Goal: Go to known website: Access a specific website the user already knows

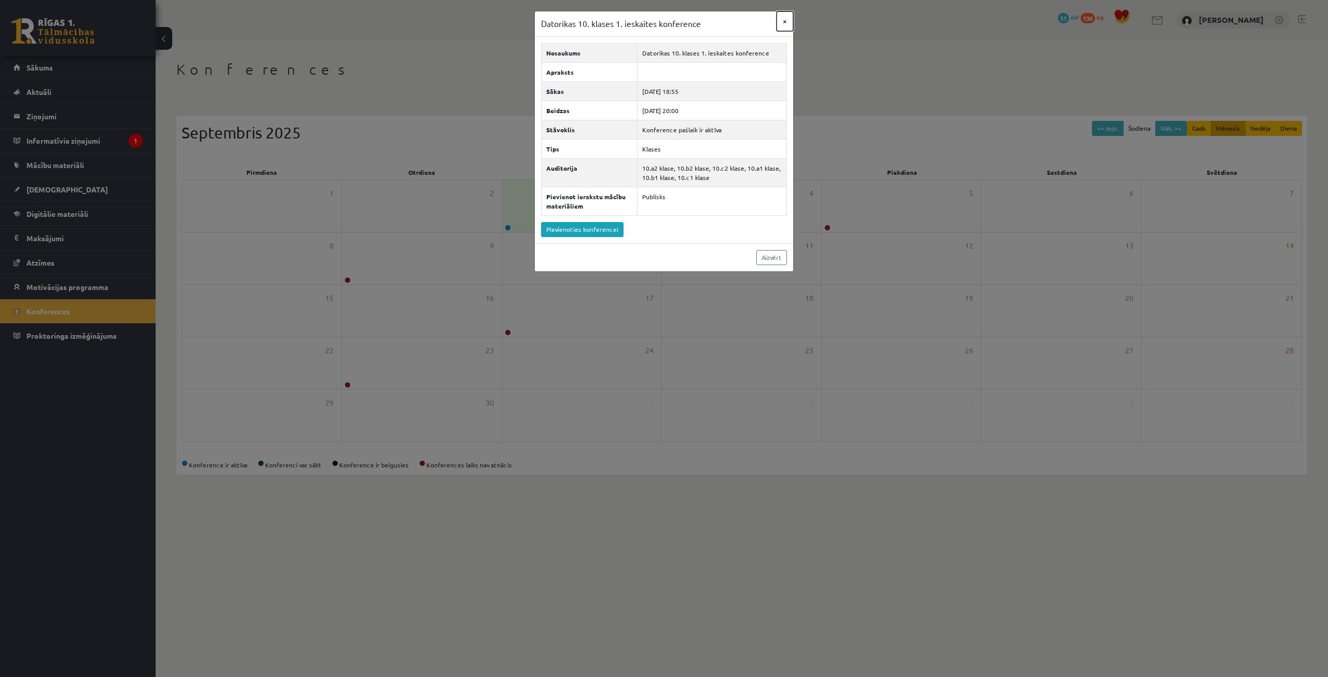
click at [781, 20] on button "×" at bounding box center [785, 21] width 17 height 20
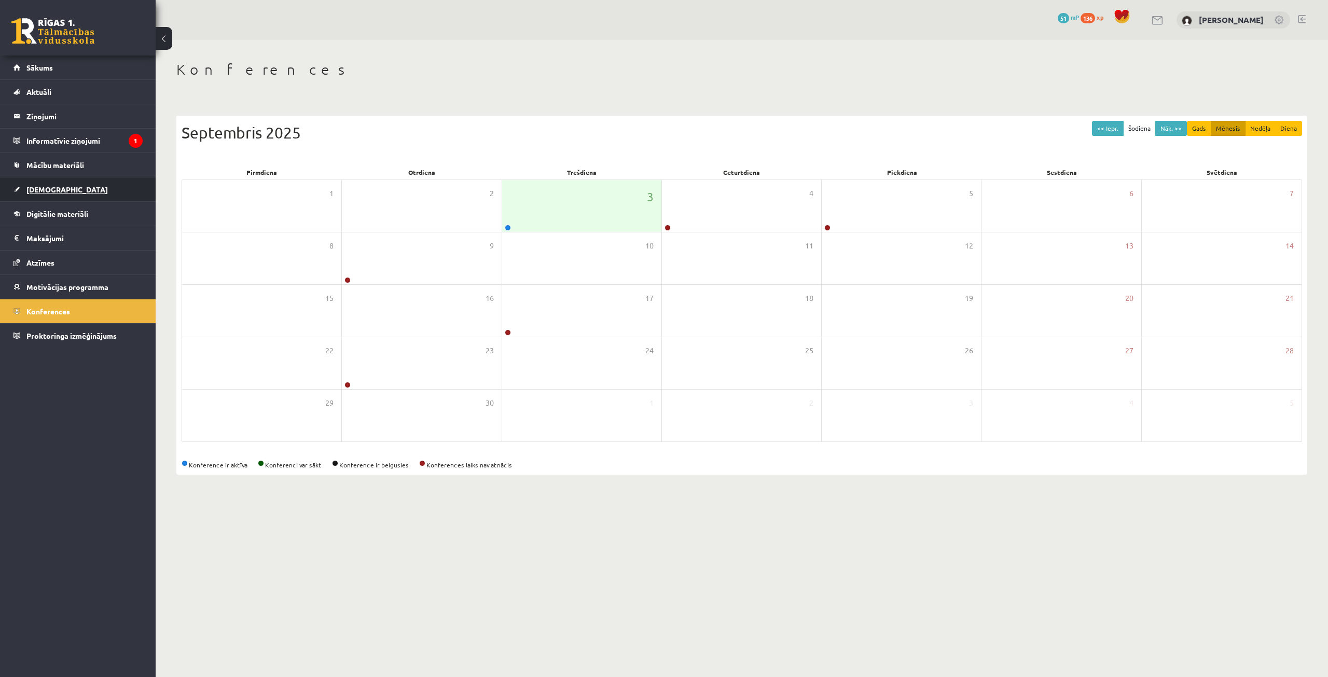
click at [50, 186] on span "[DEMOGRAPHIC_DATA]" at bounding box center [66, 189] width 81 height 9
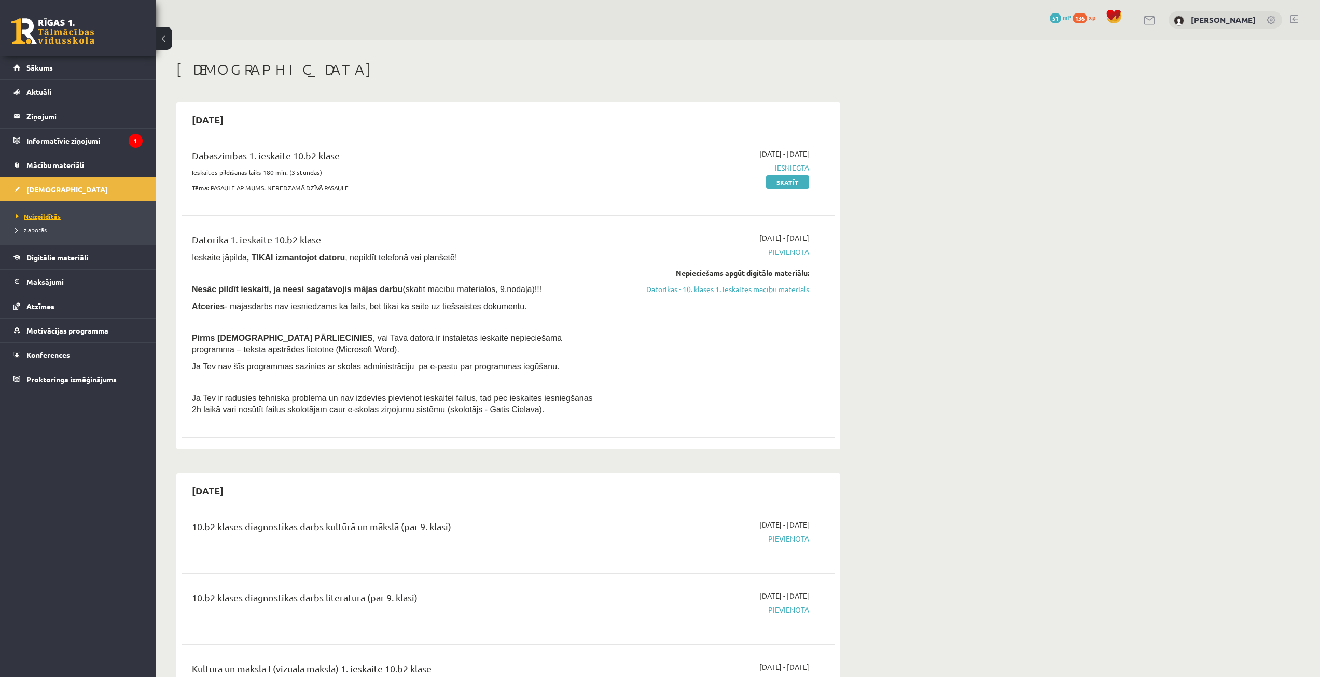
click at [51, 216] on span "Neizpildītās" at bounding box center [38, 216] width 45 height 8
click at [783, 183] on link "Skatīt" at bounding box center [787, 181] width 43 height 13
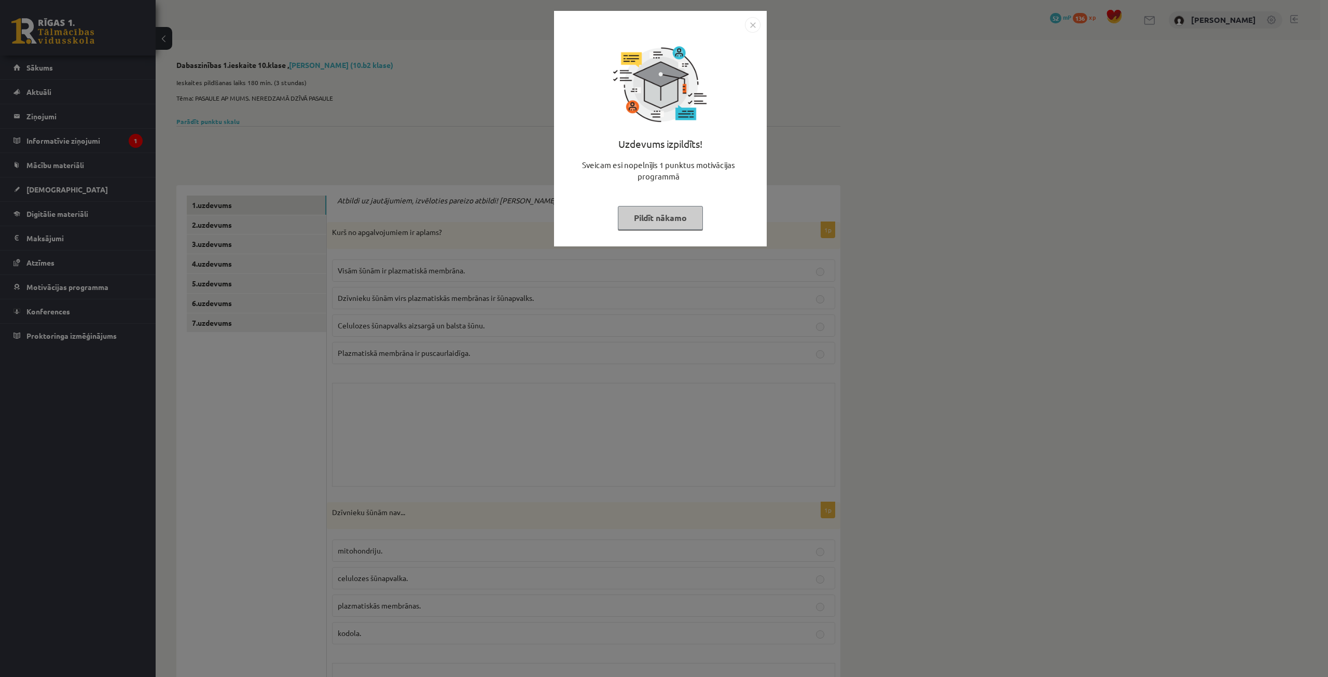
click at [753, 32] on img "Close" at bounding box center [753, 25] width 16 height 16
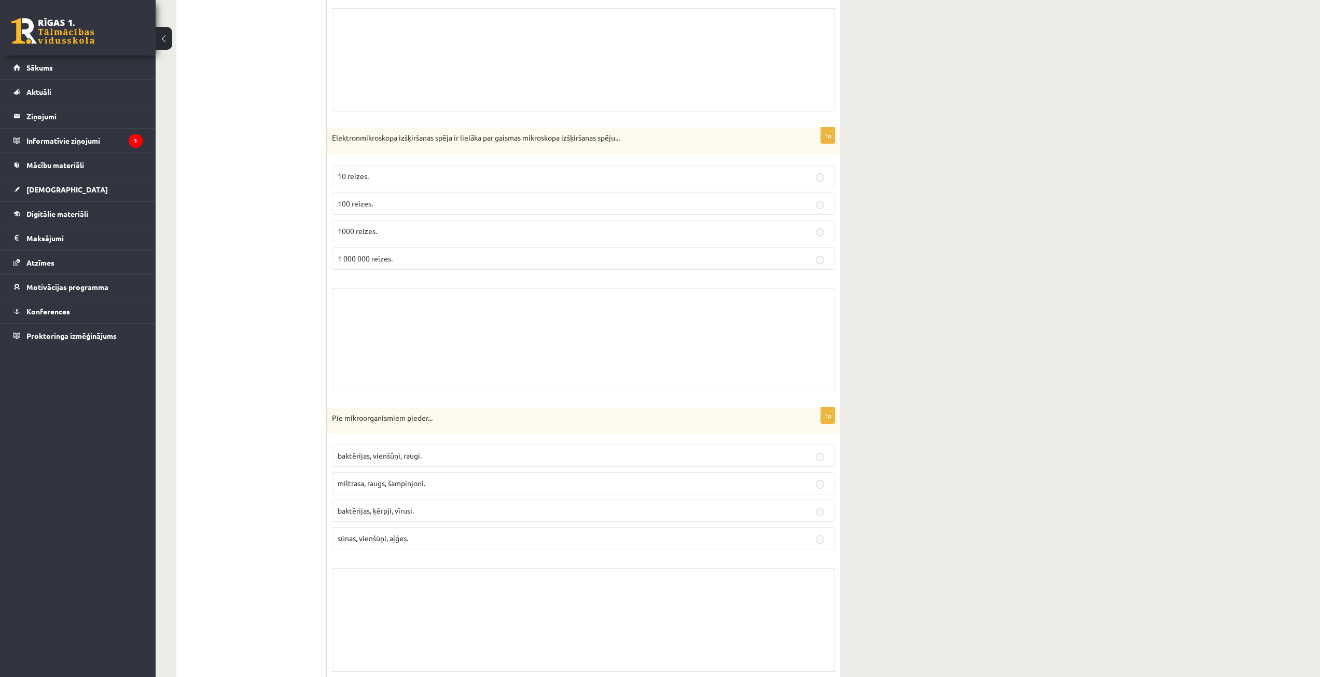
scroll to position [4098, 0]
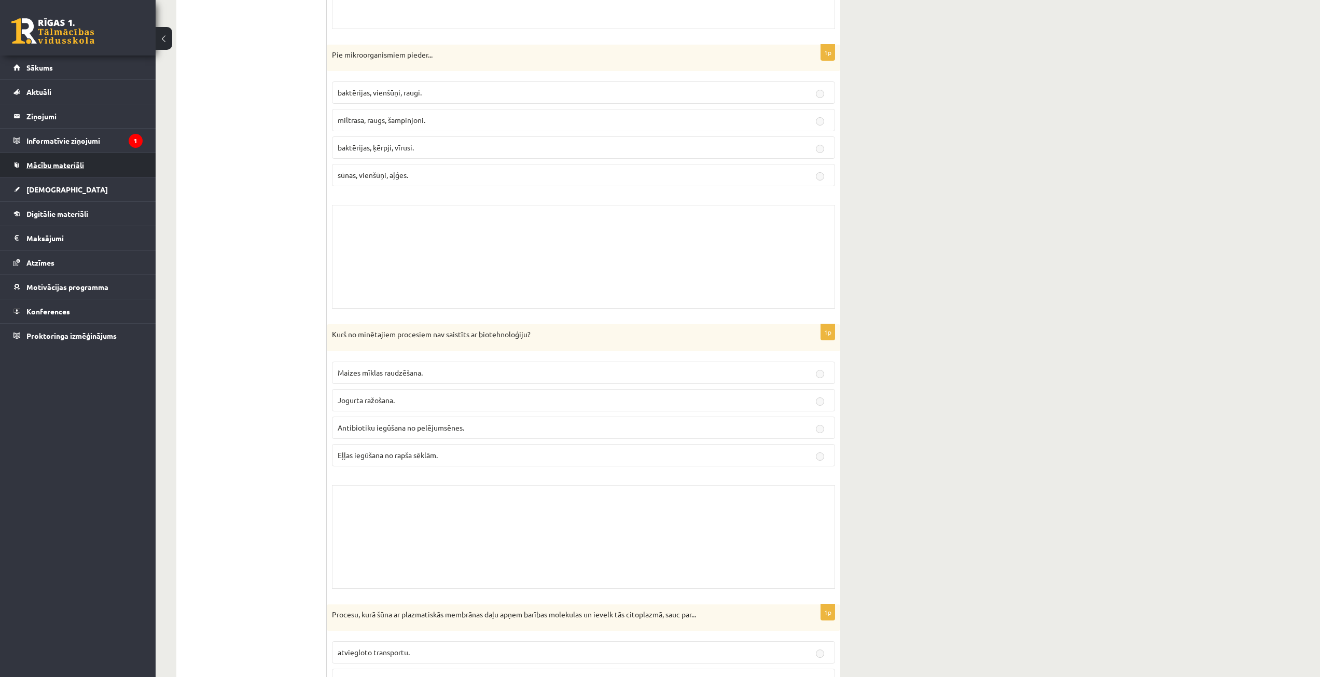
click at [75, 167] on span "Mācību materiāli" at bounding box center [55, 164] width 58 height 9
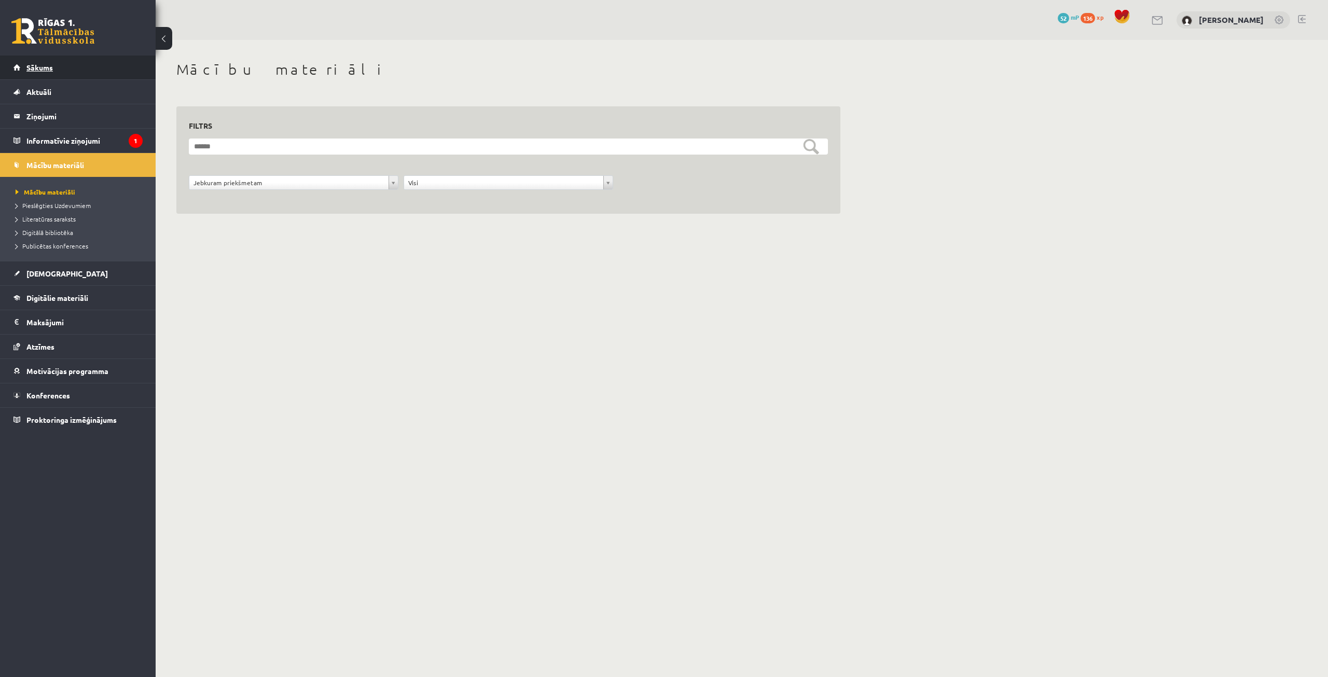
click at [60, 70] on link "Sākums" at bounding box center [77, 68] width 129 height 24
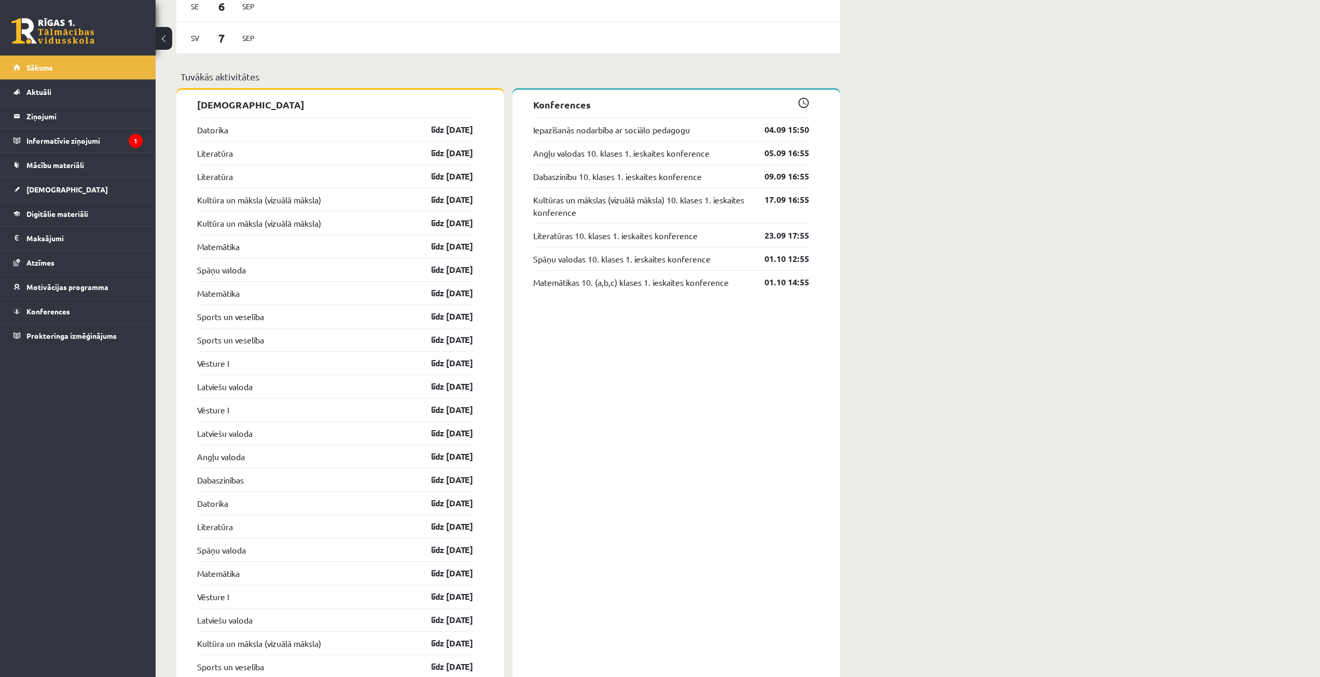
scroll to position [674, 0]
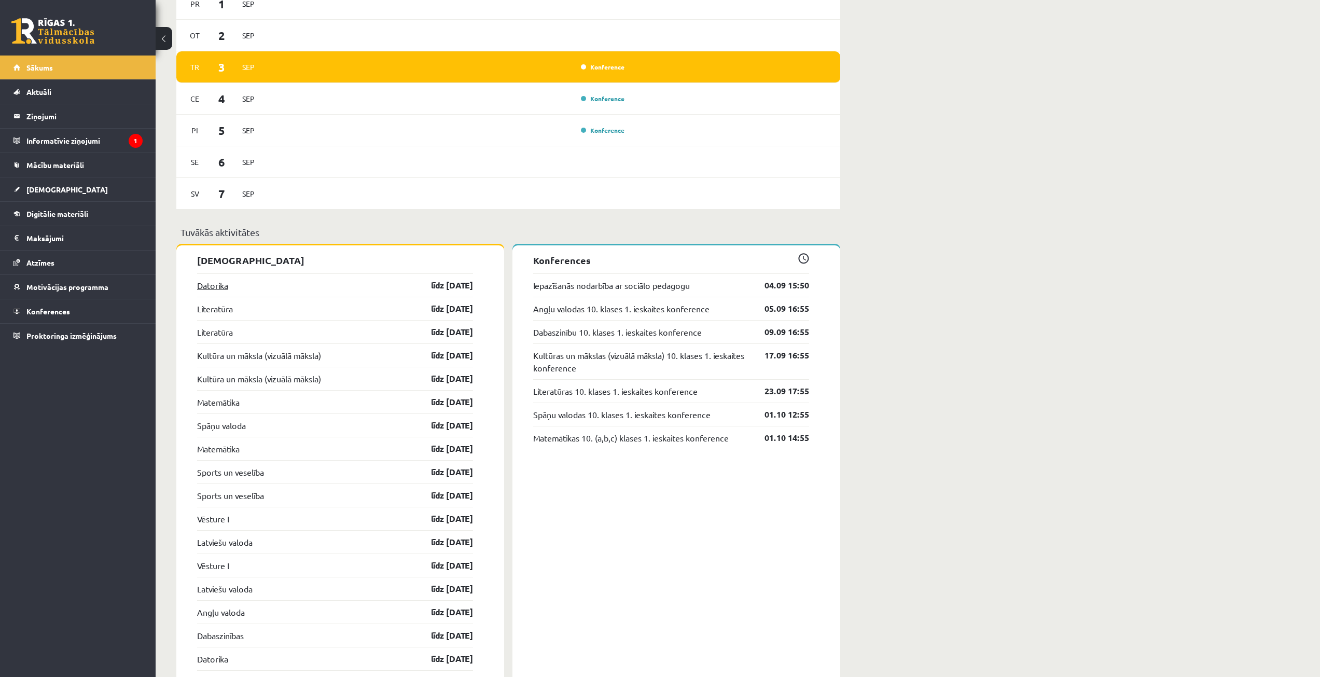
click at [220, 285] on link "Datorika" at bounding box center [212, 285] width 31 height 12
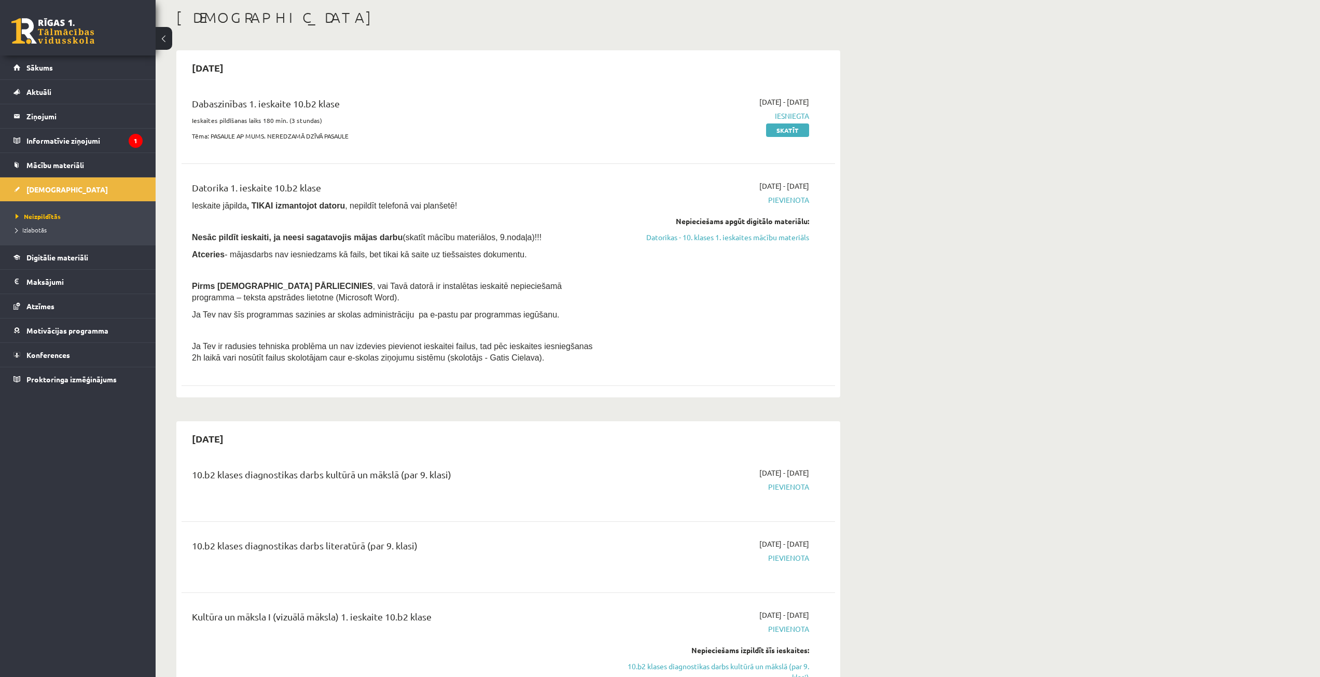
scroll to position [104, 0]
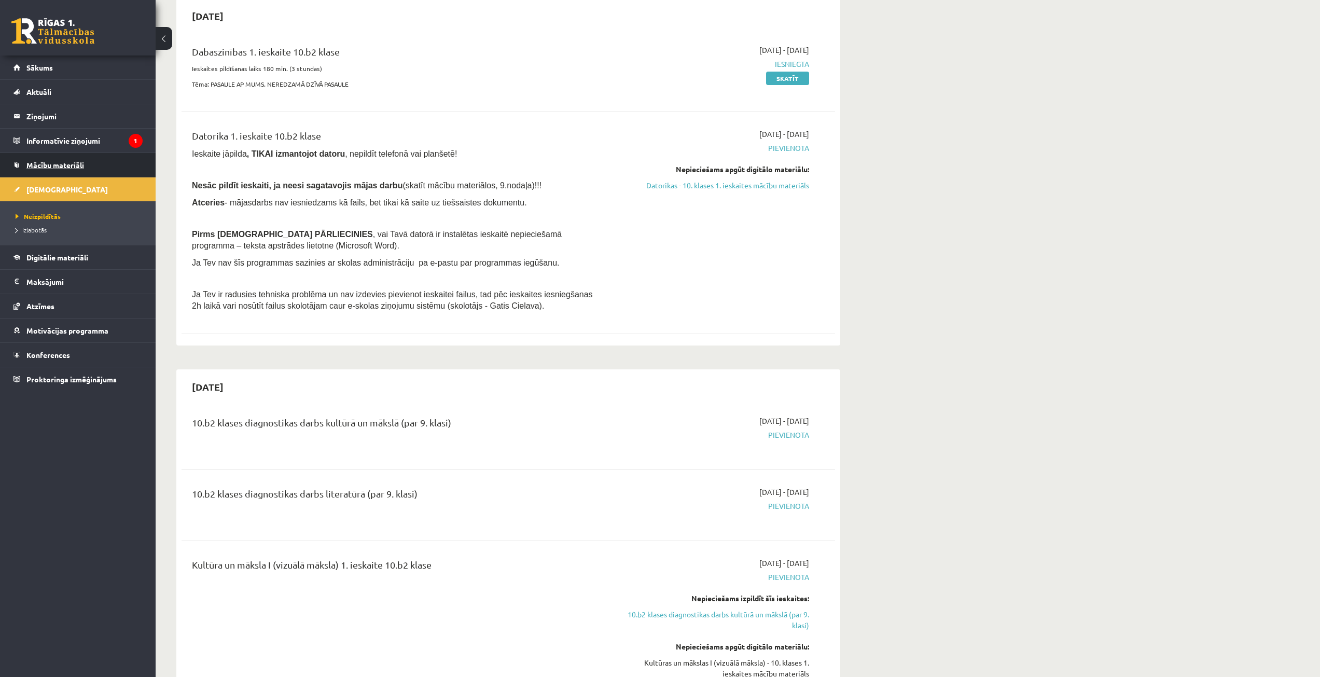
click at [57, 170] on link "Mācību materiāli" at bounding box center [77, 165] width 129 height 24
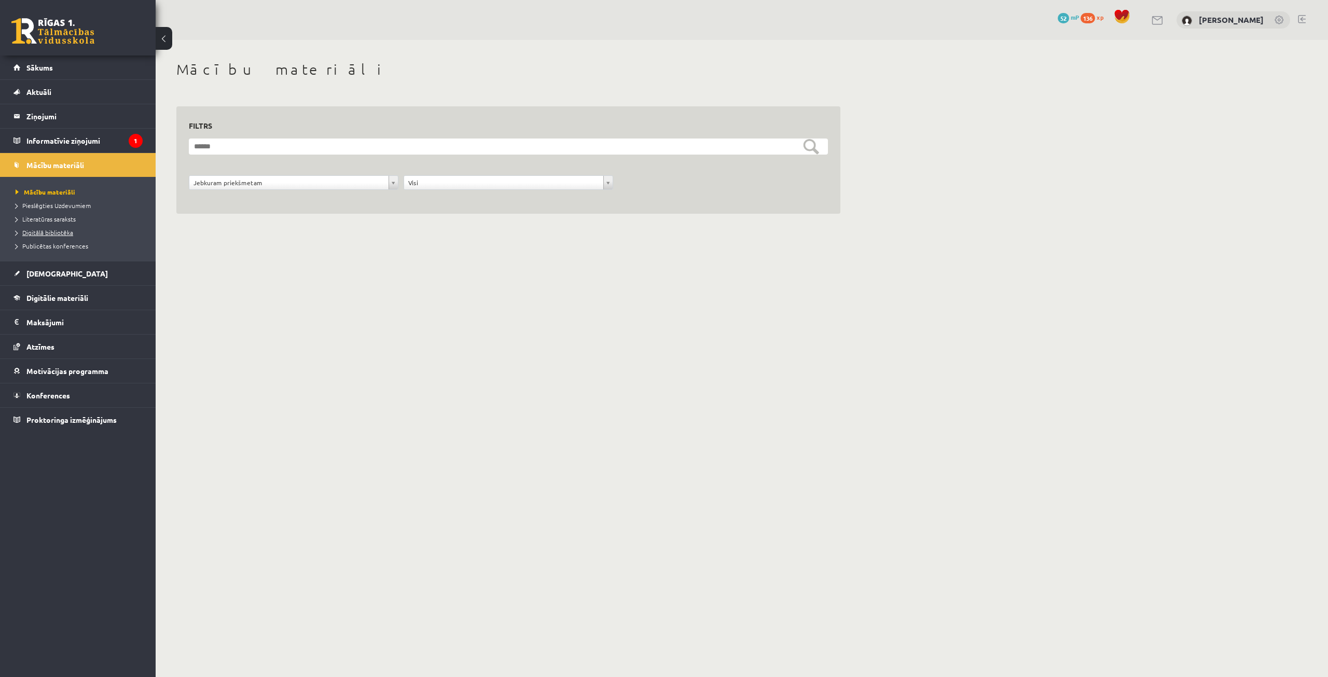
click at [52, 234] on span "Digitālā bibliotēka" at bounding box center [45, 232] width 58 height 8
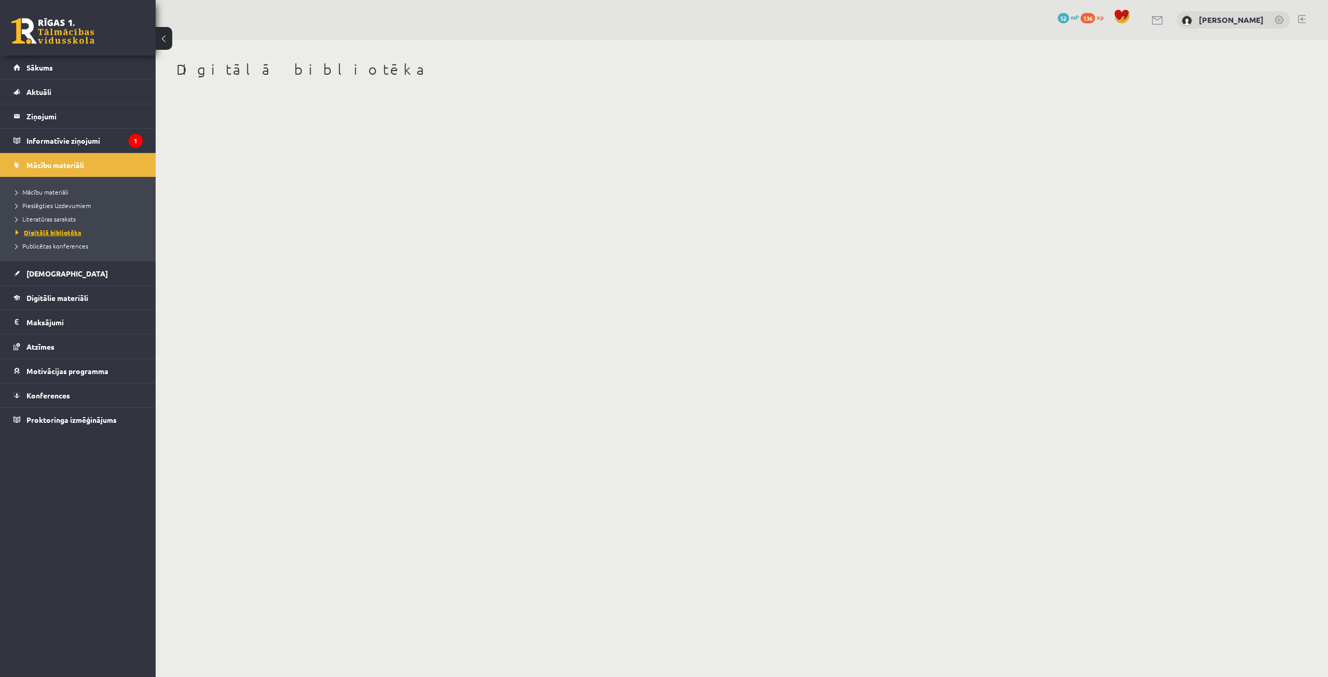
click at [52, 234] on span "Digitālā bibliotēka" at bounding box center [49, 232] width 66 height 8
click at [53, 249] on span "Publicētas konferences" at bounding box center [52, 246] width 73 height 8
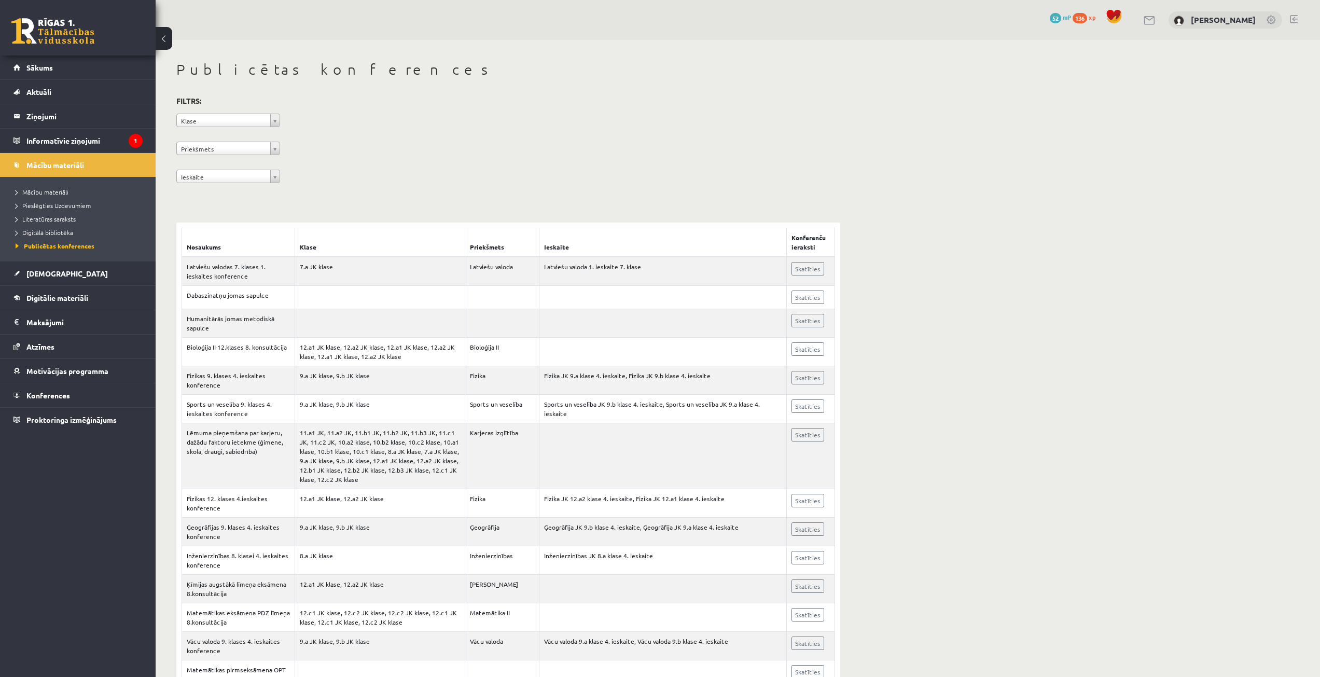
click at [45, 212] on li "Pieslēgties Uzdevumiem" at bounding box center [81, 205] width 130 height 13
click at [48, 221] on span "Literatūras saraksts" at bounding box center [46, 219] width 60 height 8
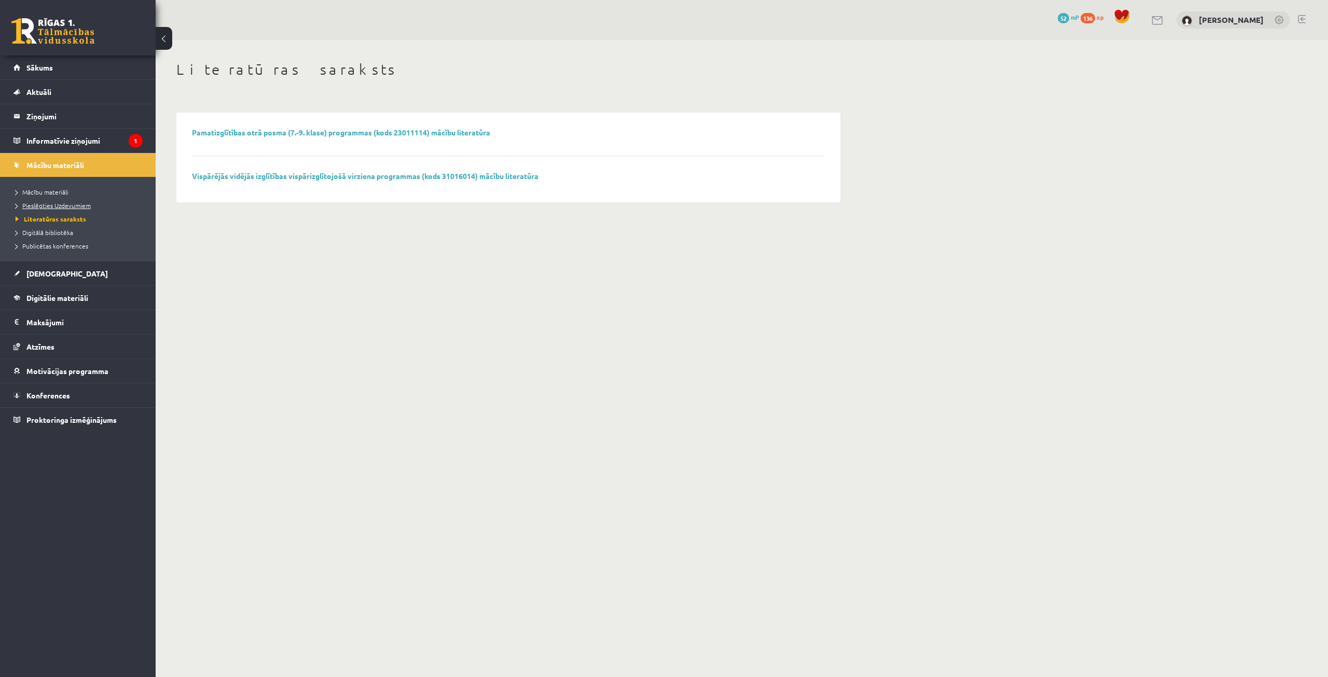
click at [56, 201] on link "Pieslēgties Uzdevumiem" at bounding box center [81, 205] width 130 height 9
click at [65, 210] on link "Pieslēgties Uzdevumiem" at bounding box center [81, 205] width 130 height 9
click at [46, 203] on span "Pieslēgties Uzdevumiem" at bounding box center [57, 205] width 82 height 8
click at [67, 66] on link "Sākums" at bounding box center [77, 68] width 129 height 24
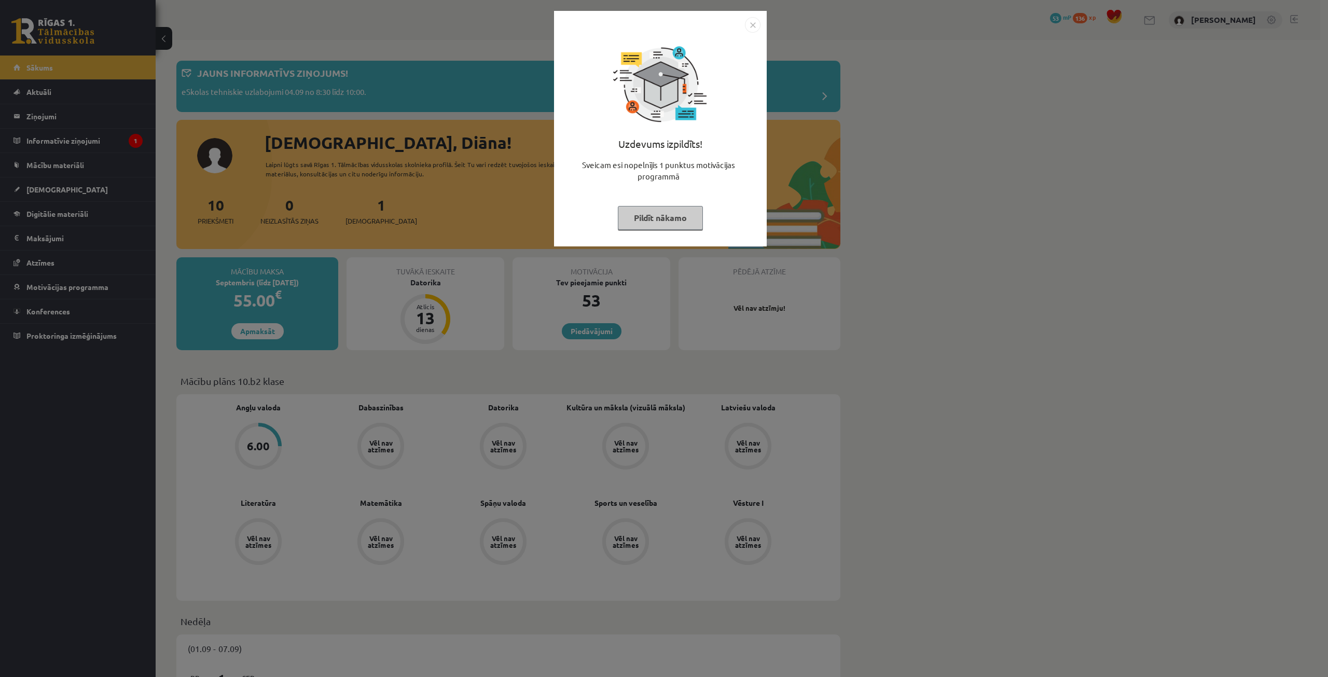
click at [281, 314] on div "Uzdevums izpildīts! Sveicam esi nopelnījis 1 punktus motivācijas programmā Pild…" at bounding box center [664, 338] width 1328 height 677
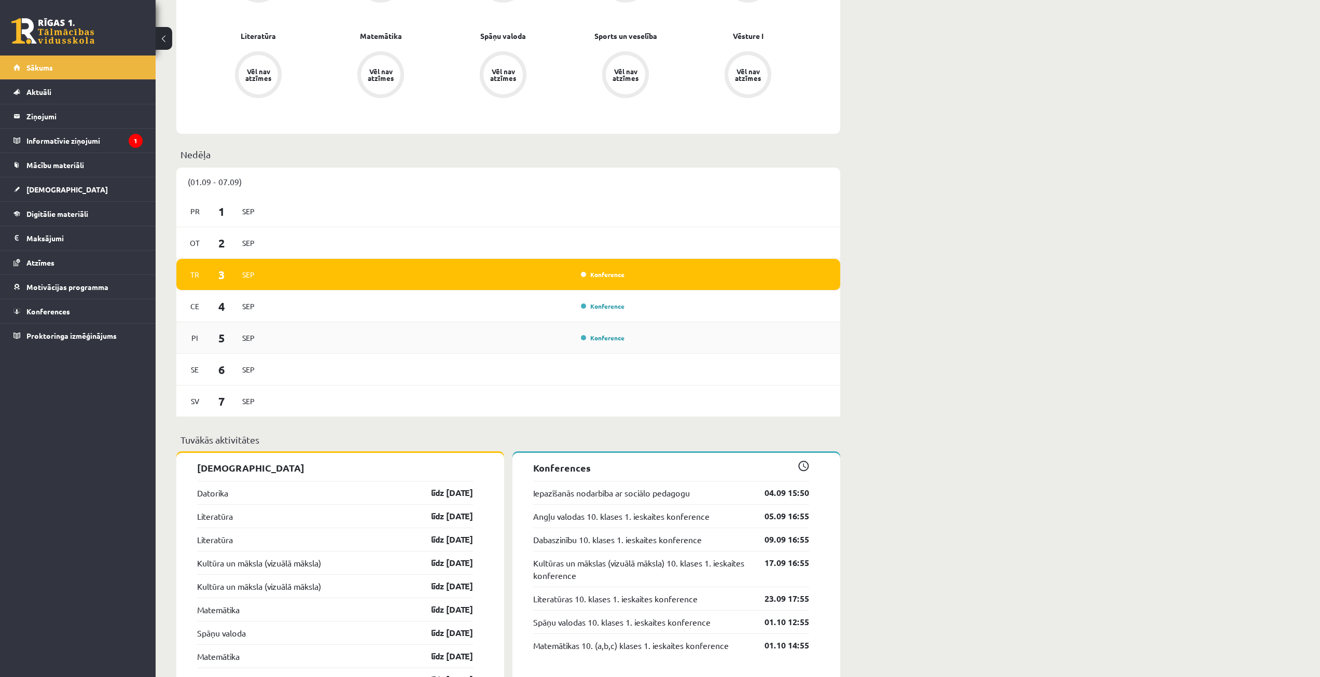
scroll to position [674, 0]
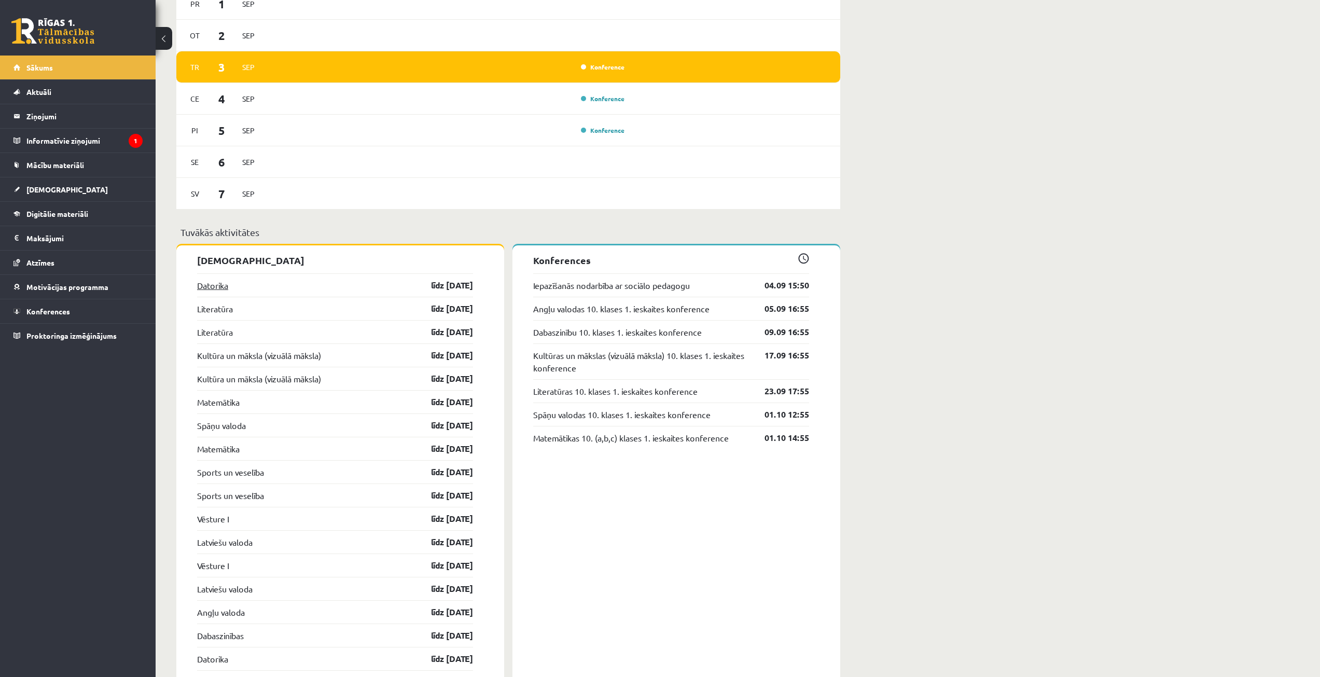
click at [210, 281] on link "Datorika" at bounding box center [212, 285] width 31 height 12
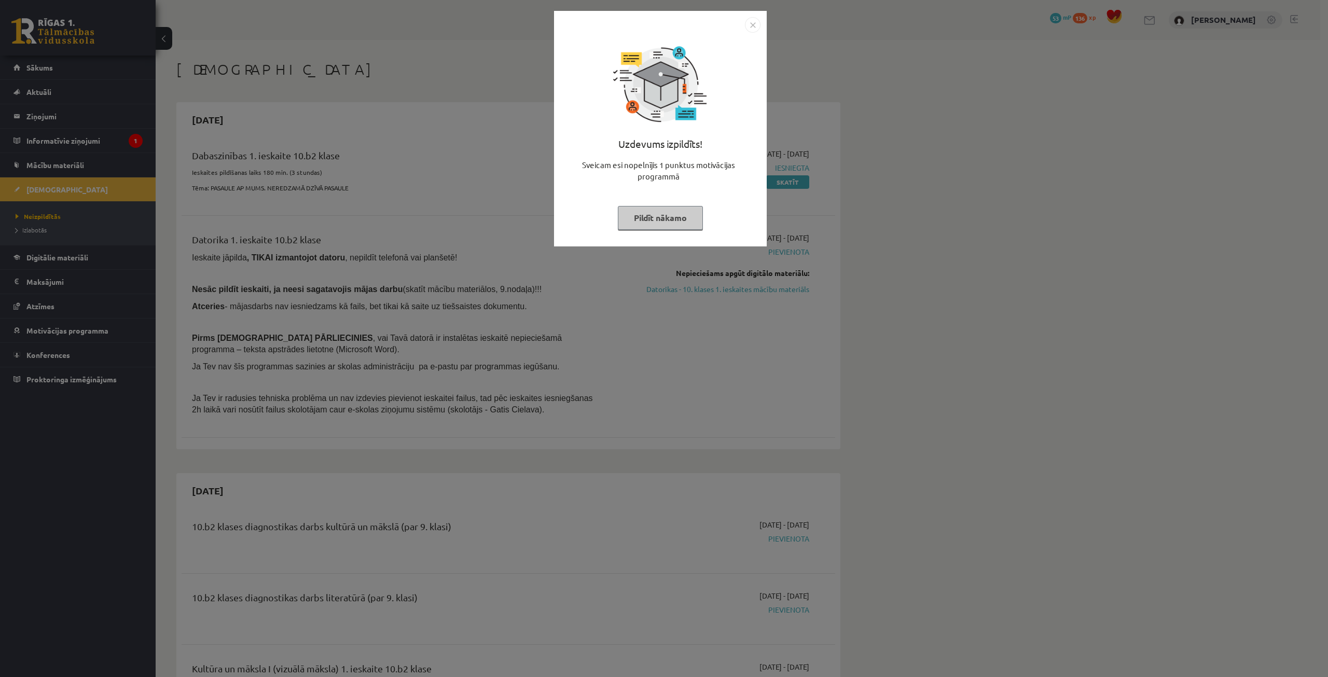
click at [756, 27] on img "Close" at bounding box center [753, 25] width 16 height 16
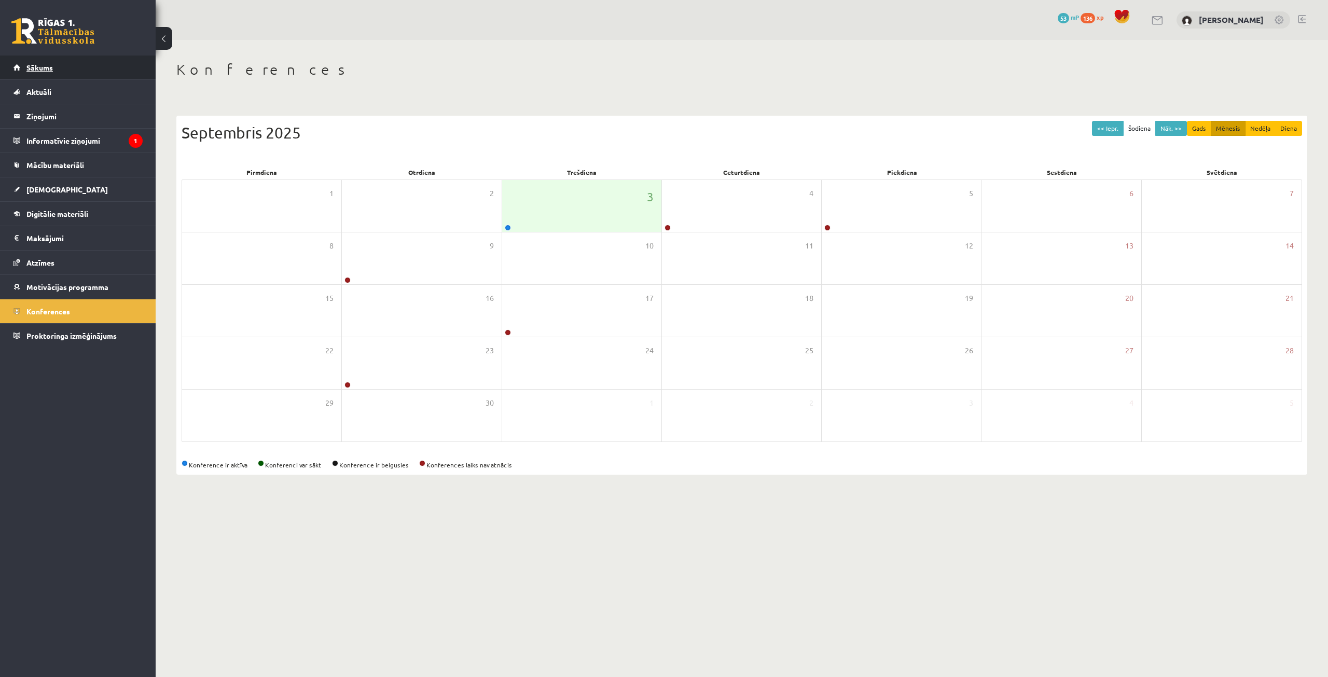
click at [53, 65] on link "Sākums" at bounding box center [77, 68] width 129 height 24
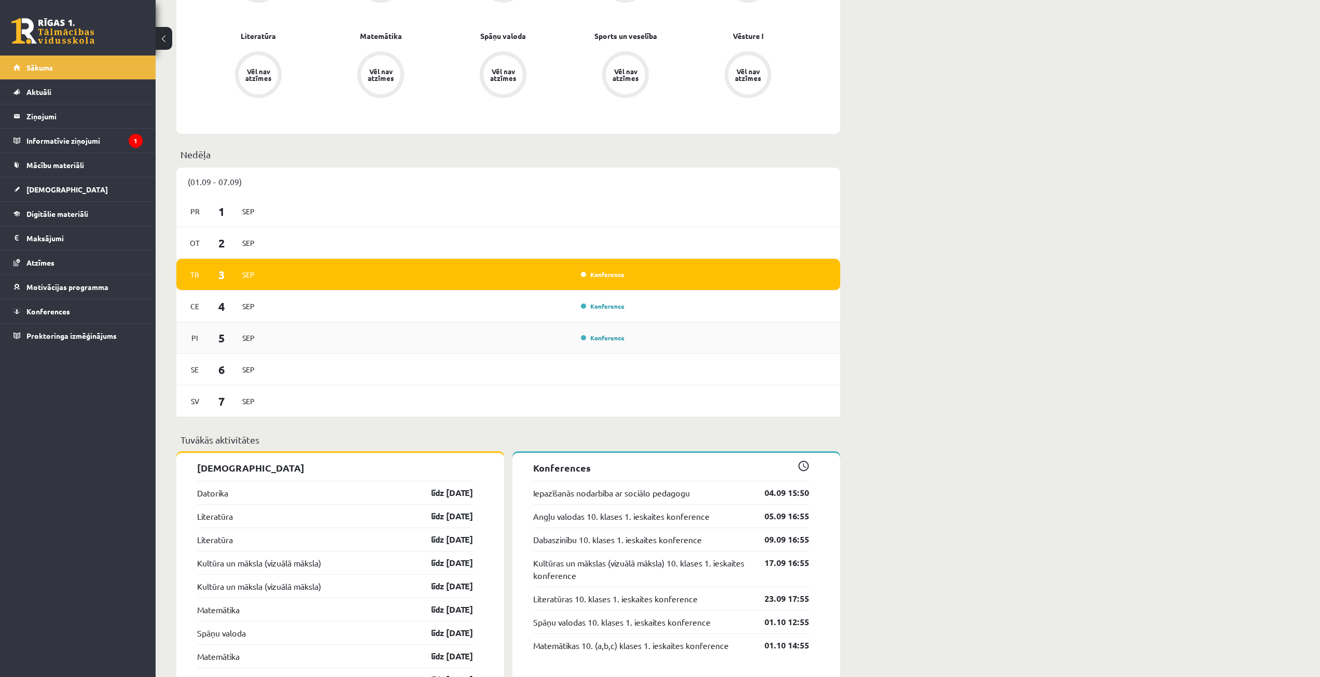
scroll to position [726, 0]
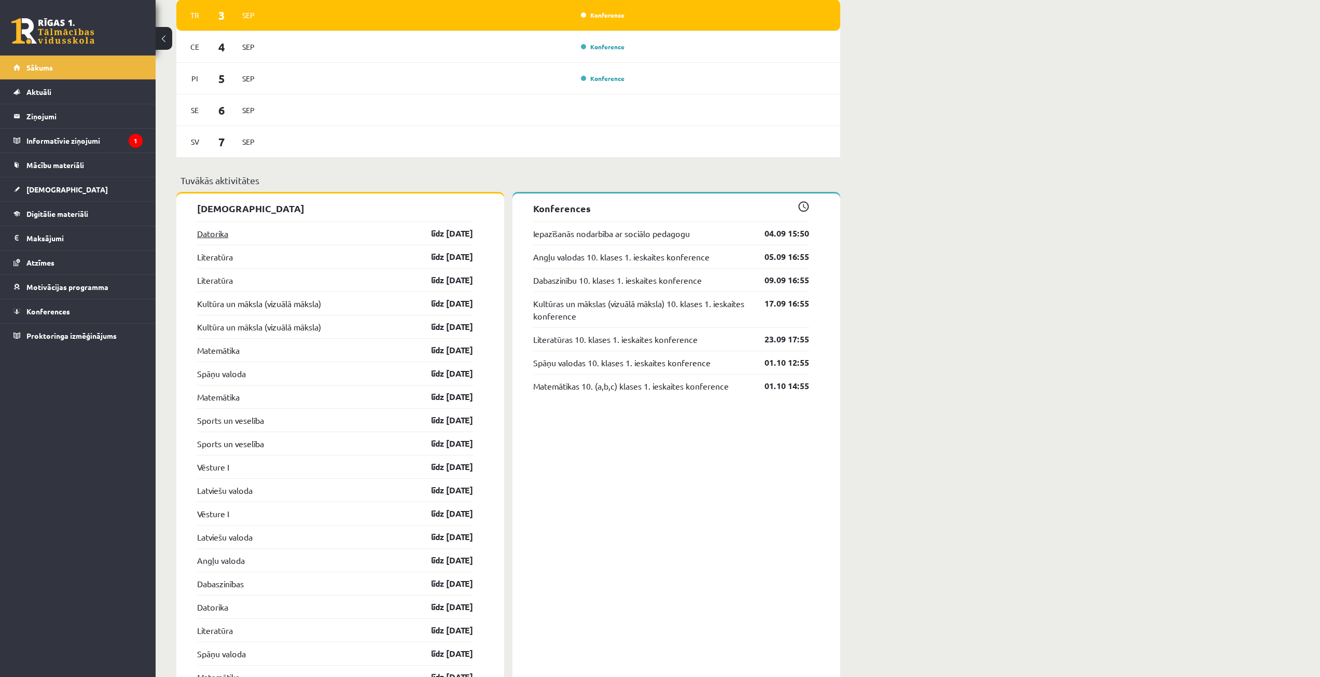
click at [200, 239] on link "Datorika" at bounding box center [212, 233] width 31 height 12
